Goal: Task Accomplishment & Management: Manage account settings

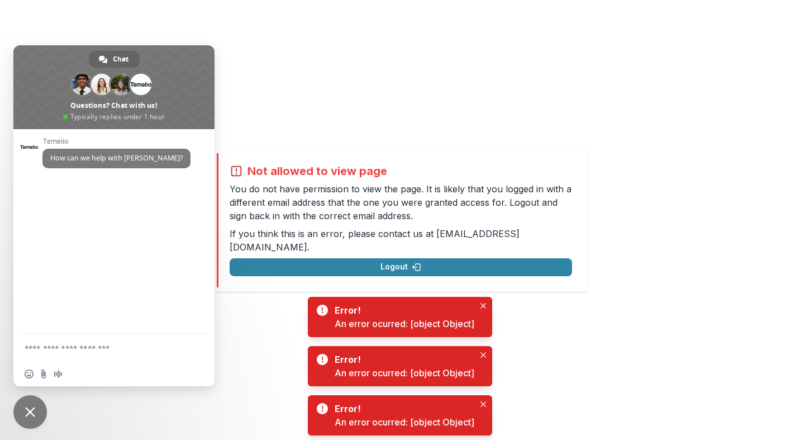
click at [28, 414] on span "Close chat" at bounding box center [30, 412] width 10 height 10
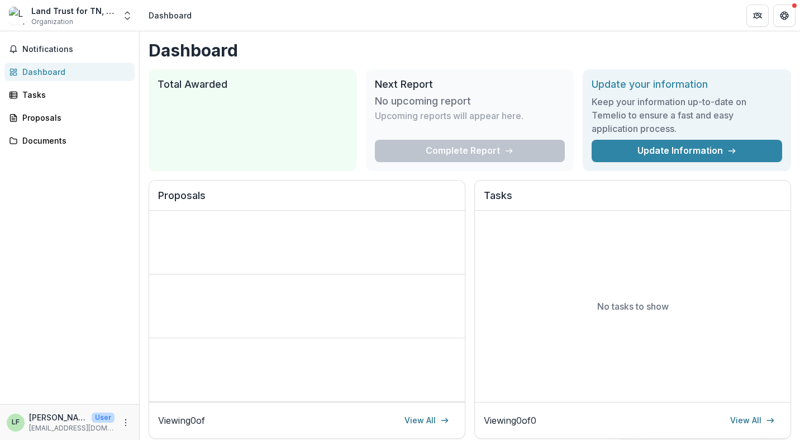
click at [117, 418] on div "LF [PERSON_NAME] User [EMAIL_ADDRESS][DOMAIN_NAME]" at bounding box center [70, 422] width 126 height 22
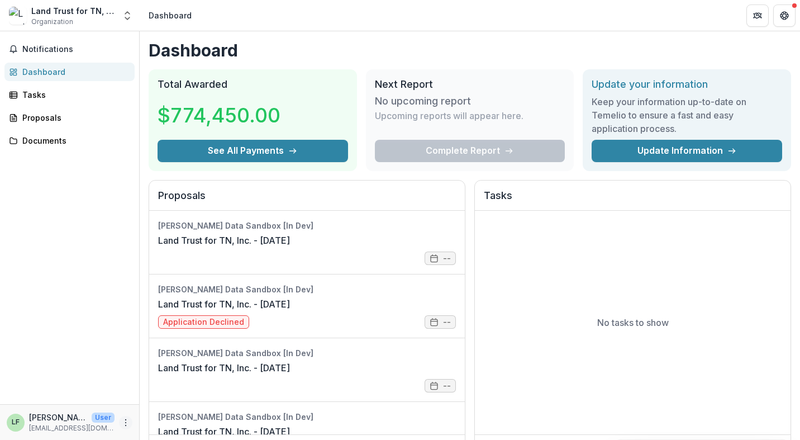
click at [125, 418] on icon "More" at bounding box center [125, 422] width 9 height 9
click at [170, 395] on link "Settings" at bounding box center [200, 398] width 120 height 18
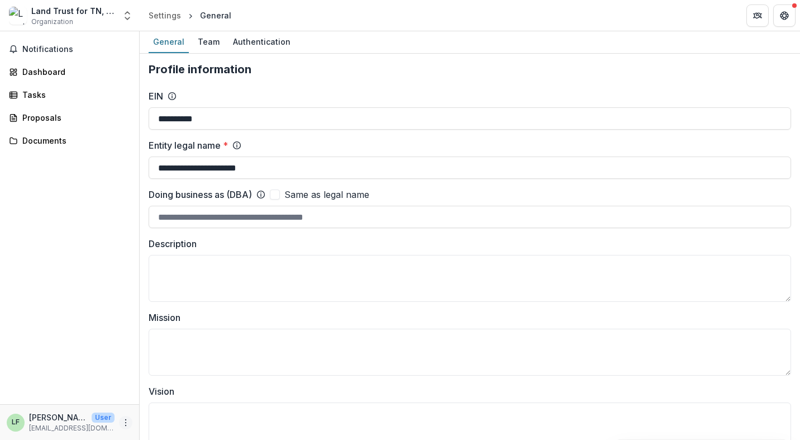
click at [128, 418] on icon "More" at bounding box center [125, 422] width 9 height 9
click at [176, 381] on link "Help Center" at bounding box center [200, 380] width 120 height 18
